Goal: Task Accomplishment & Management: Use online tool/utility

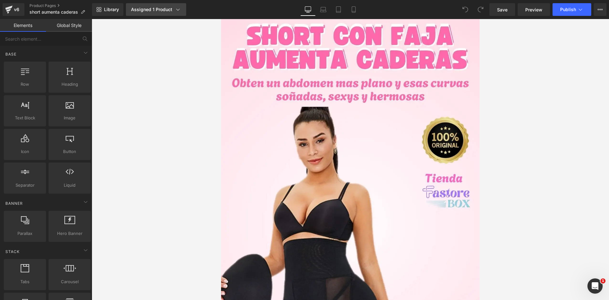
click at [180, 8] on icon at bounding box center [178, 9] width 6 height 6
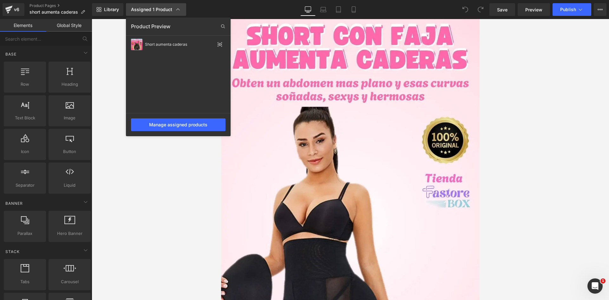
click at [180, 8] on icon at bounding box center [178, 9] width 6 height 6
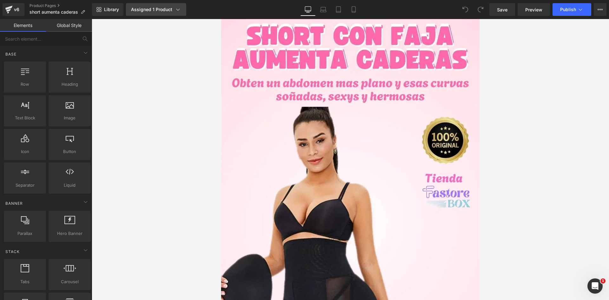
click at [147, 10] on div "Assigned 1 Product" at bounding box center [156, 9] width 50 height 6
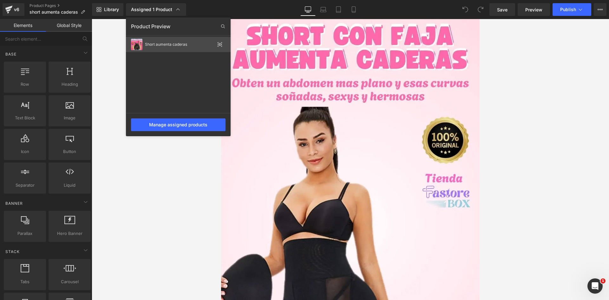
click at [164, 43] on div "Short aumenta caderas" at bounding box center [180, 44] width 70 height 4
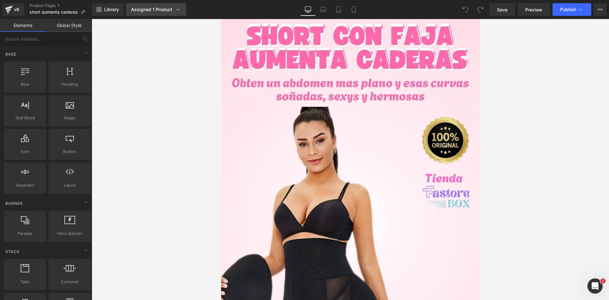
click at [181, 11] on icon at bounding box center [178, 9] width 6 height 6
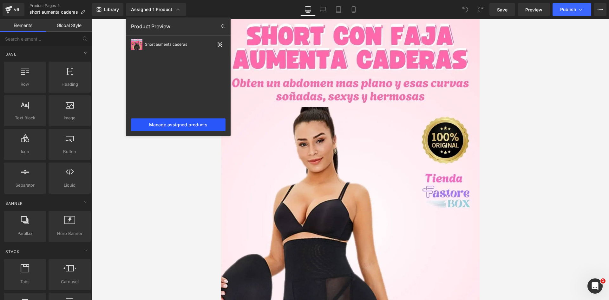
click at [171, 126] on div "Manage assigned products" at bounding box center [178, 124] width 95 height 13
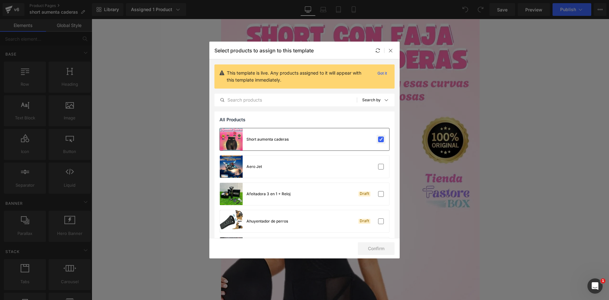
click at [378, 141] on label at bounding box center [381, 139] width 6 height 6
click at [381, 139] on input "checkbox" at bounding box center [381, 139] width 0 height 0
click at [378, 249] on button "Confirm" at bounding box center [376, 248] width 37 height 13
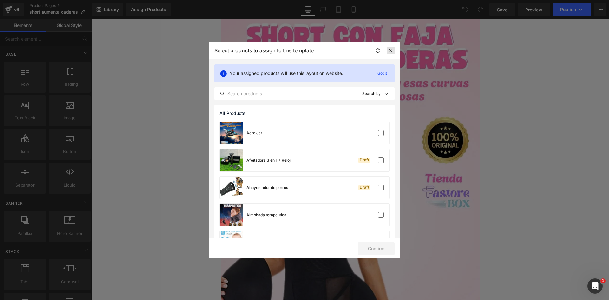
click at [392, 52] on icon at bounding box center [390, 50] width 5 height 5
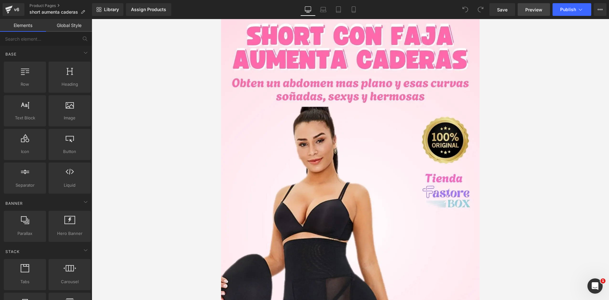
click at [536, 7] on span "Preview" at bounding box center [533, 9] width 17 height 7
click at [491, 11] on link "Save" at bounding box center [503, 9] width 26 height 13
click at [170, 10] on div "Assigned 1 Product" at bounding box center [151, 9] width 41 height 5
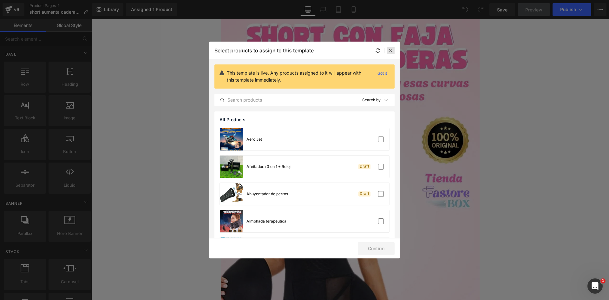
click at [391, 51] on icon at bounding box center [390, 50] width 5 height 5
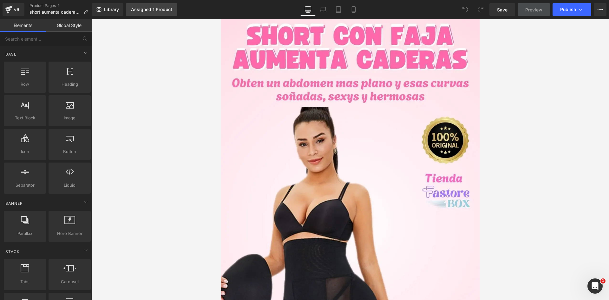
click at [144, 8] on div "Assigned 1 Product" at bounding box center [151, 9] width 41 height 5
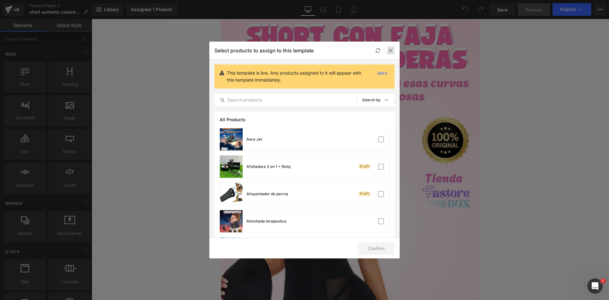
click at [394, 53] on div at bounding box center [391, 51] width 8 height 8
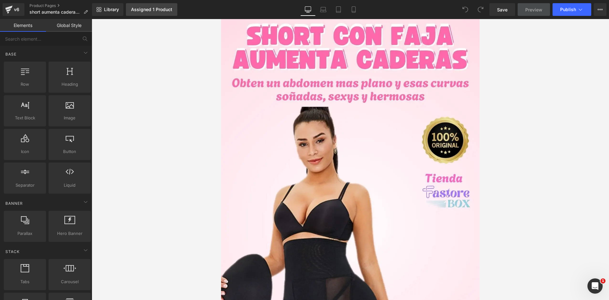
click at [144, 12] on div "Assigned 1 Product" at bounding box center [151, 9] width 41 height 5
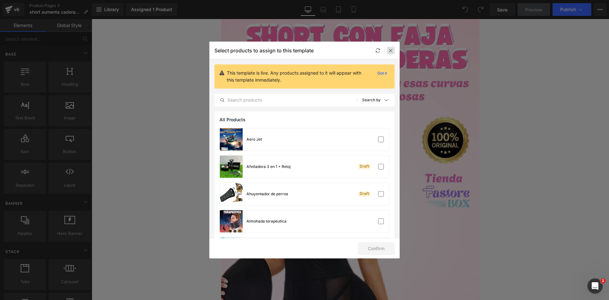
click at [389, 50] on icon at bounding box center [390, 50] width 5 height 5
